Goal: Book appointment/travel/reservation

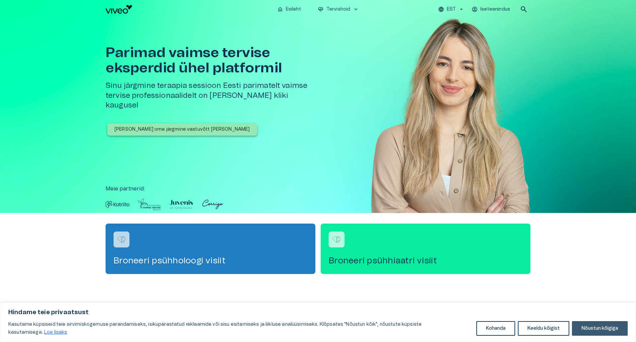
click at [605, 331] on button "Nõustun kõigiga" at bounding box center [600, 328] width 56 height 15
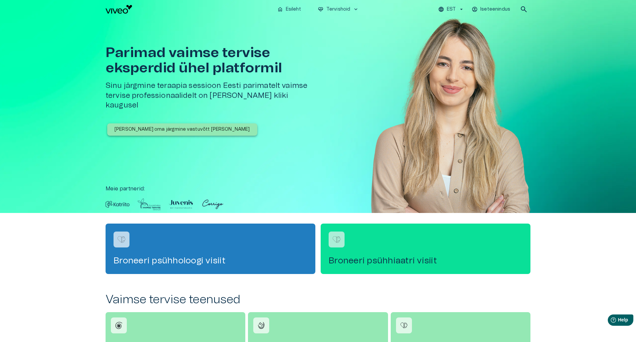
click at [385, 251] on div "Broneeri psühhiaatri visiit" at bounding box center [426, 249] width 210 height 50
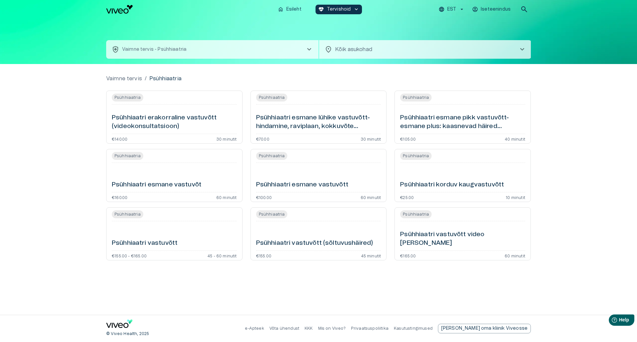
click at [343, 116] on h6 "Psühhiaatri esmane lühike vastuvõtt- hindamine, raviplaan, kokkuvõte (videokons…" at bounding box center [318, 122] width 125 height 18
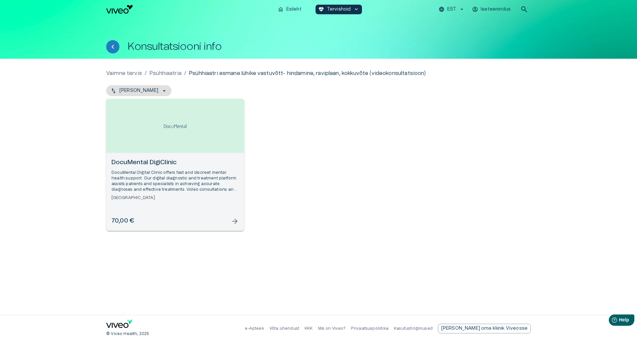
click at [159, 161] on h6 "DocuMental DigiClinic" at bounding box center [175, 162] width 127 height 9
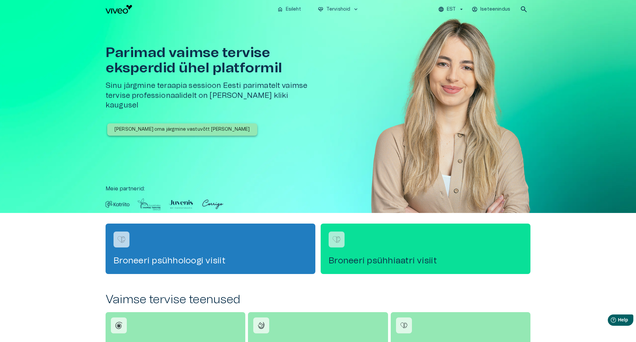
click at [358, 261] on h4 "Broneeri psühhiaatri visiit" at bounding box center [426, 261] width 194 height 11
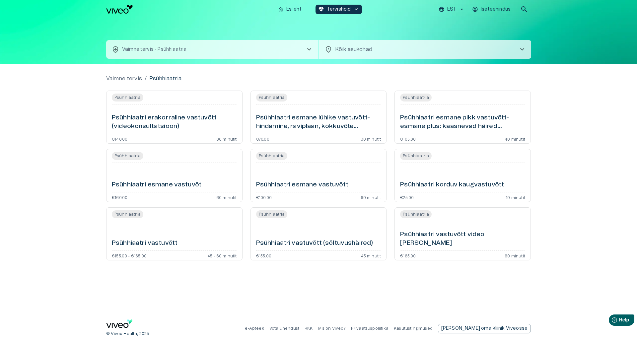
click at [292, 122] on h6 "Psühhiaatri esmane lühike vastuvõtt- hindamine, raviplaan, kokkuvõte (videokons…" at bounding box center [318, 122] width 125 height 18
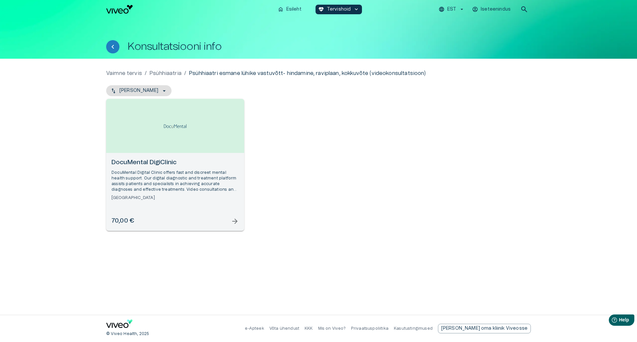
click at [157, 142] on div "Open selected supplier available booking dates" at bounding box center [175, 126] width 138 height 54
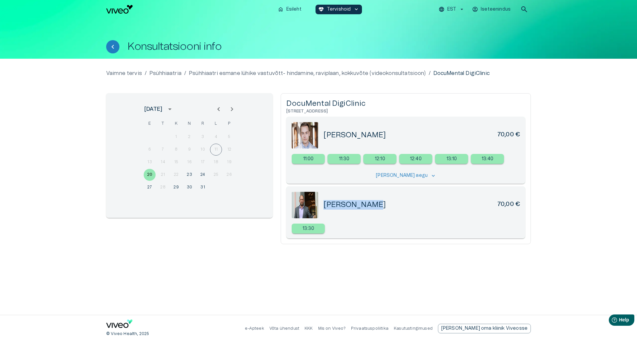
drag, startPoint x: 378, startPoint y: 206, endPoint x: 324, endPoint y: 206, distance: 54.4
click at [324, 206] on div "[PERSON_NAME] 70,00 €" at bounding box center [422, 205] width 196 height 10
copy h5 "[PERSON_NAME]"
drag, startPoint x: 390, startPoint y: 136, endPoint x: 324, endPoint y: 134, distance: 65.7
click at [324, 134] on div "[PERSON_NAME] 70,00 €" at bounding box center [422, 135] width 196 height 10
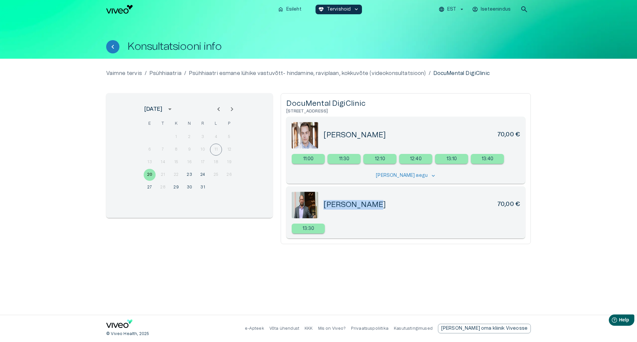
copy h5 "[PERSON_NAME]"
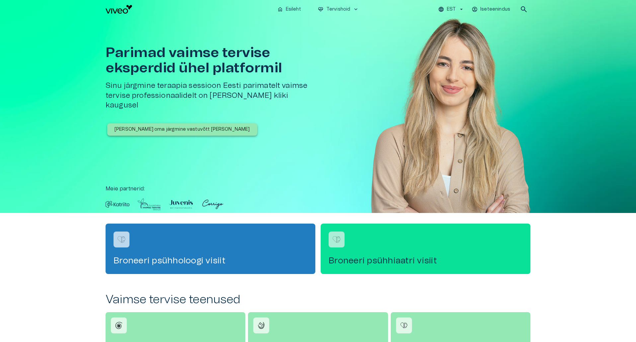
click at [369, 251] on div "Broneeri psühhiaatri visiit" at bounding box center [426, 249] width 210 height 50
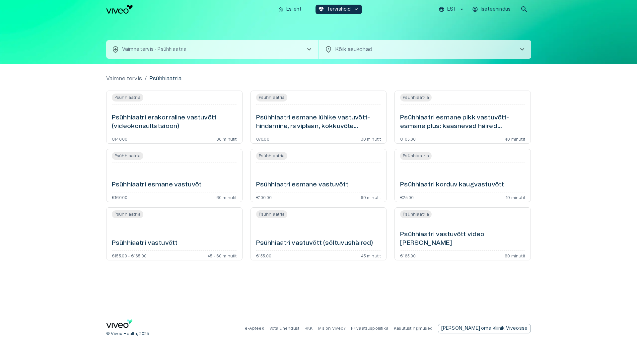
click at [302, 120] on h6 "Psühhiaatri esmane lühike vastuvõtt- hindamine, raviplaan, kokkuvõte (videokons…" at bounding box center [318, 122] width 125 height 18
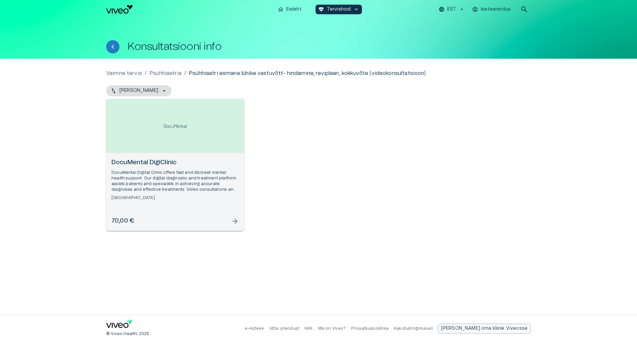
click at [142, 170] on p "DocuMental Digital Clinic offers fast and discreet mental health support. Our d…" at bounding box center [175, 181] width 127 height 23
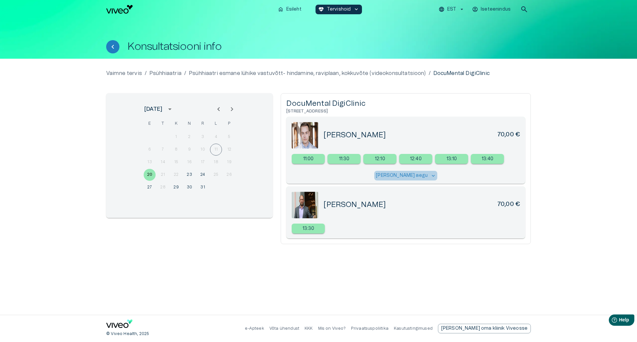
click at [430, 175] on span "keyboard_arrow_down" at bounding box center [433, 176] width 6 height 6
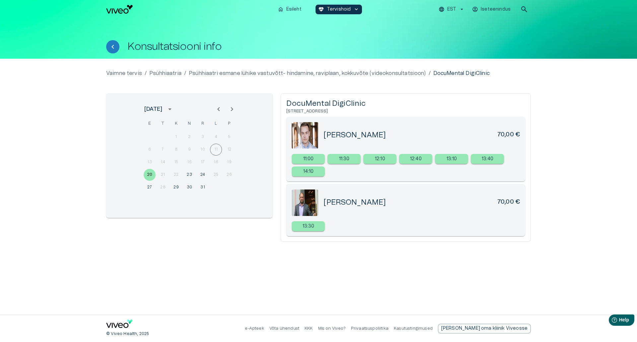
click at [307, 159] on p "11:00" at bounding box center [308, 159] width 11 height 7
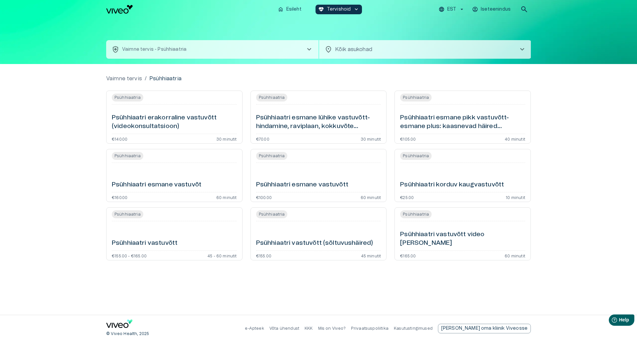
click at [361, 127] on h6 "Psühhiaatri esmane lühike vastuvõtt- hindamine, raviplaan, kokkuvõte (videokons…" at bounding box center [318, 122] width 125 height 18
click at [289, 122] on h6 "Psühhiaatri esmane lühike vastuvõtt- hindamine, raviplaan, kokkuvõte (videokons…" at bounding box center [318, 122] width 125 height 18
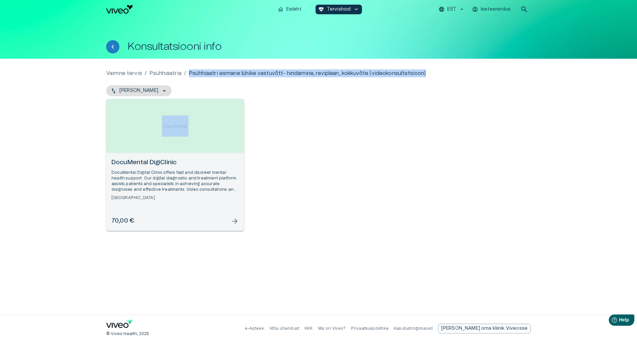
drag, startPoint x: 189, startPoint y: 74, endPoint x: 390, endPoint y: 83, distance: 201.7
click at [390, 83] on div "Vaimne tervis / Psühhiaatria / Psühhiaatri esmane lühike vastuvõtt- hindamine, …" at bounding box center [318, 155] width 425 height 172
copy div "Psühhiaatri esmane lühike vastuvõtt- hindamine, raviplaan, kokkuvõte (videokons…"
